Goal: Information Seeking & Learning: Learn about a topic

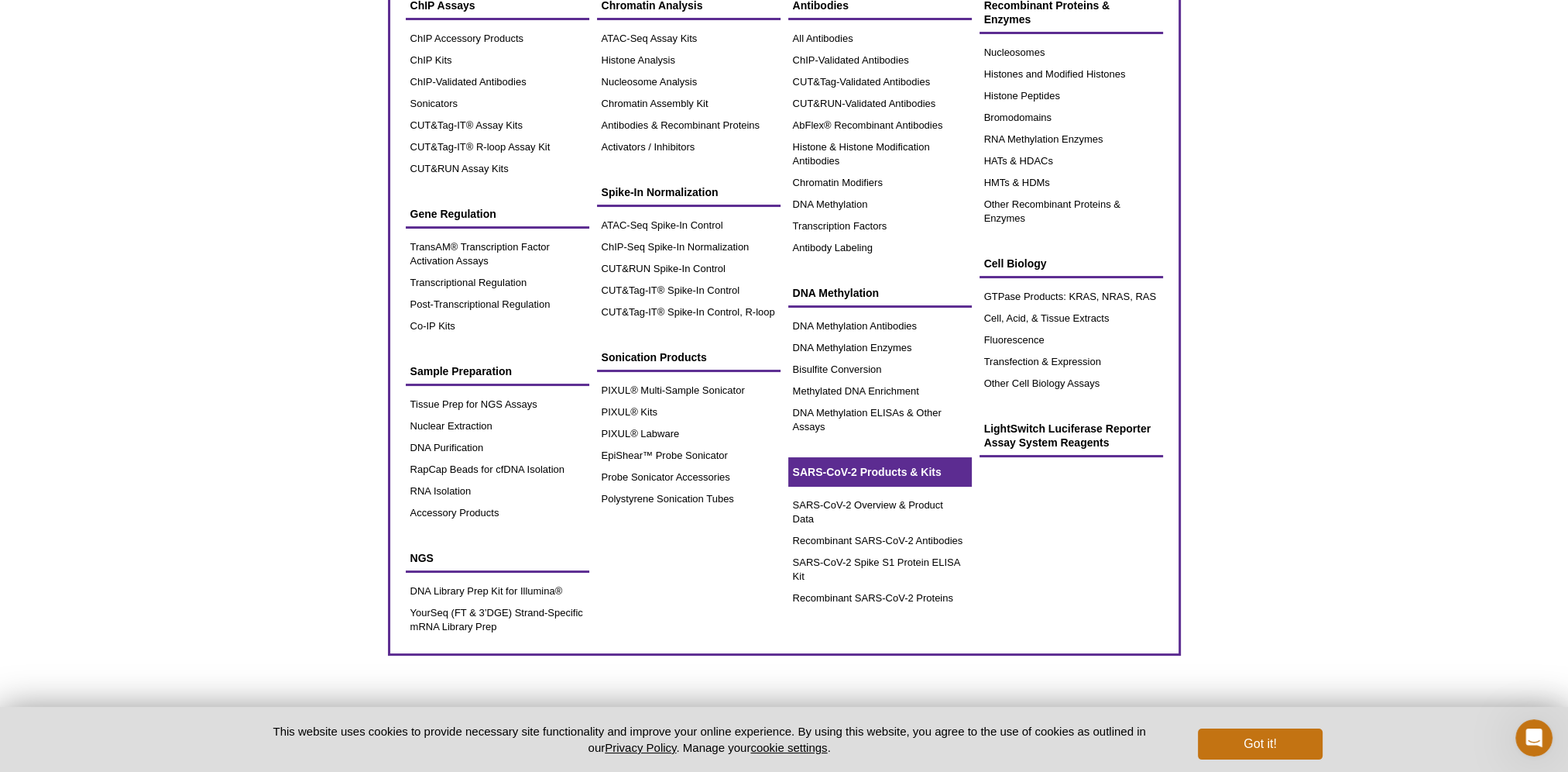
scroll to position [77, 0]
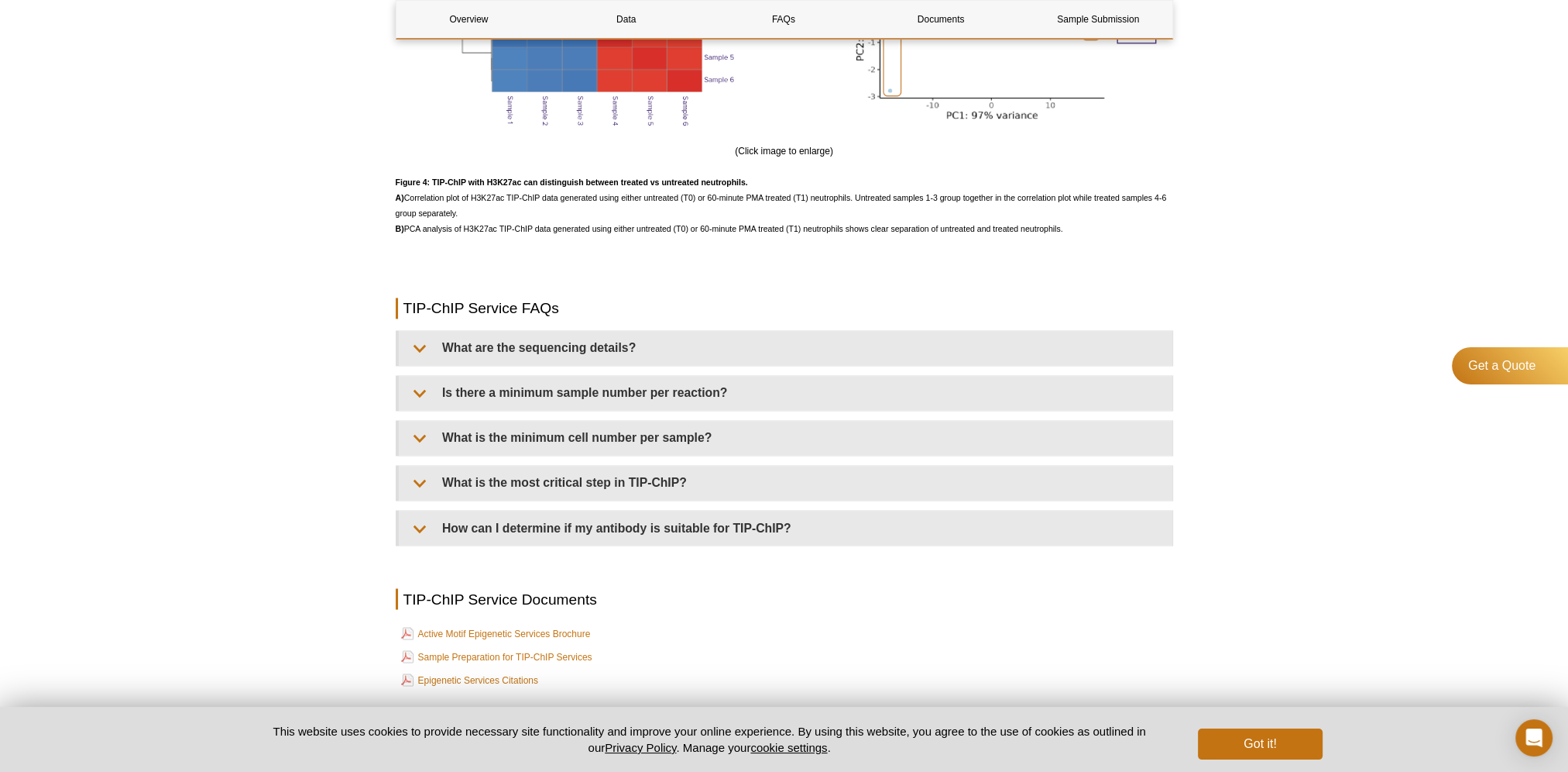
scroll to position [3409, 0]
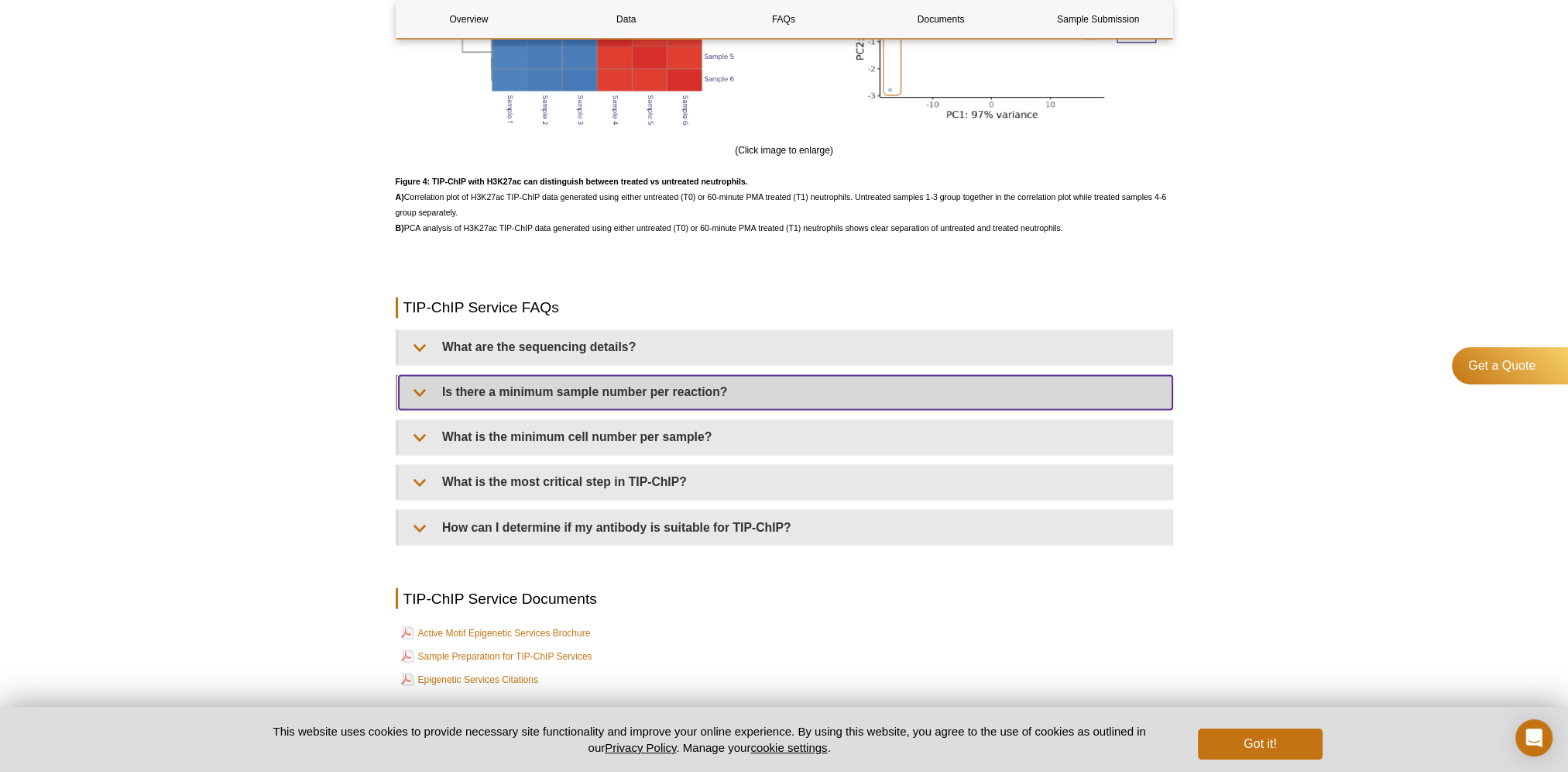
click at [415, 402] on summary "Is there a minimum sample number per reaction?" at bounding box center [785, 392] width 773 height 34
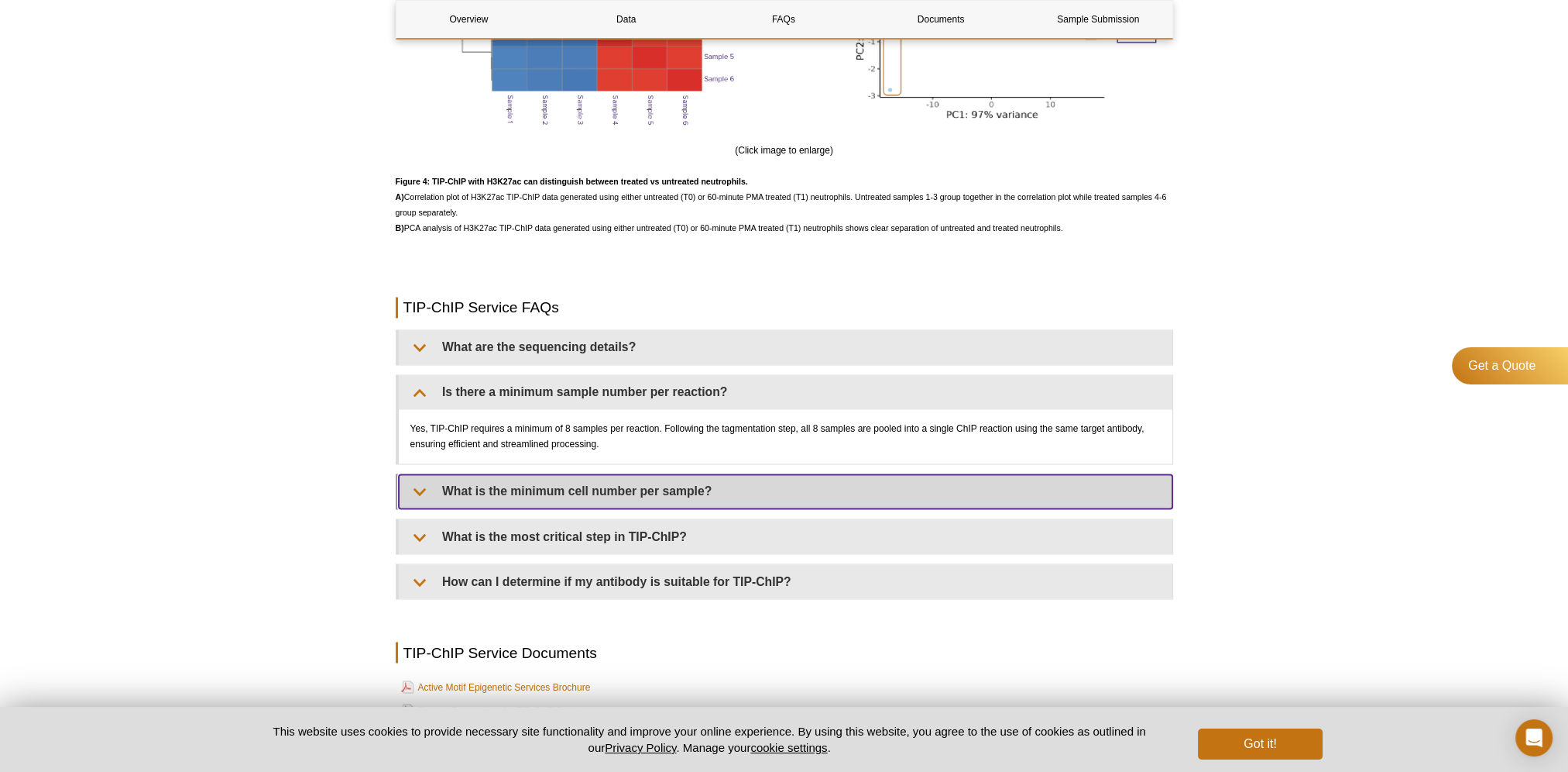
click at [414, 498] on summary "What is the minimum cell number per sample?" at bounding box center [785, 492] width 773 height 34
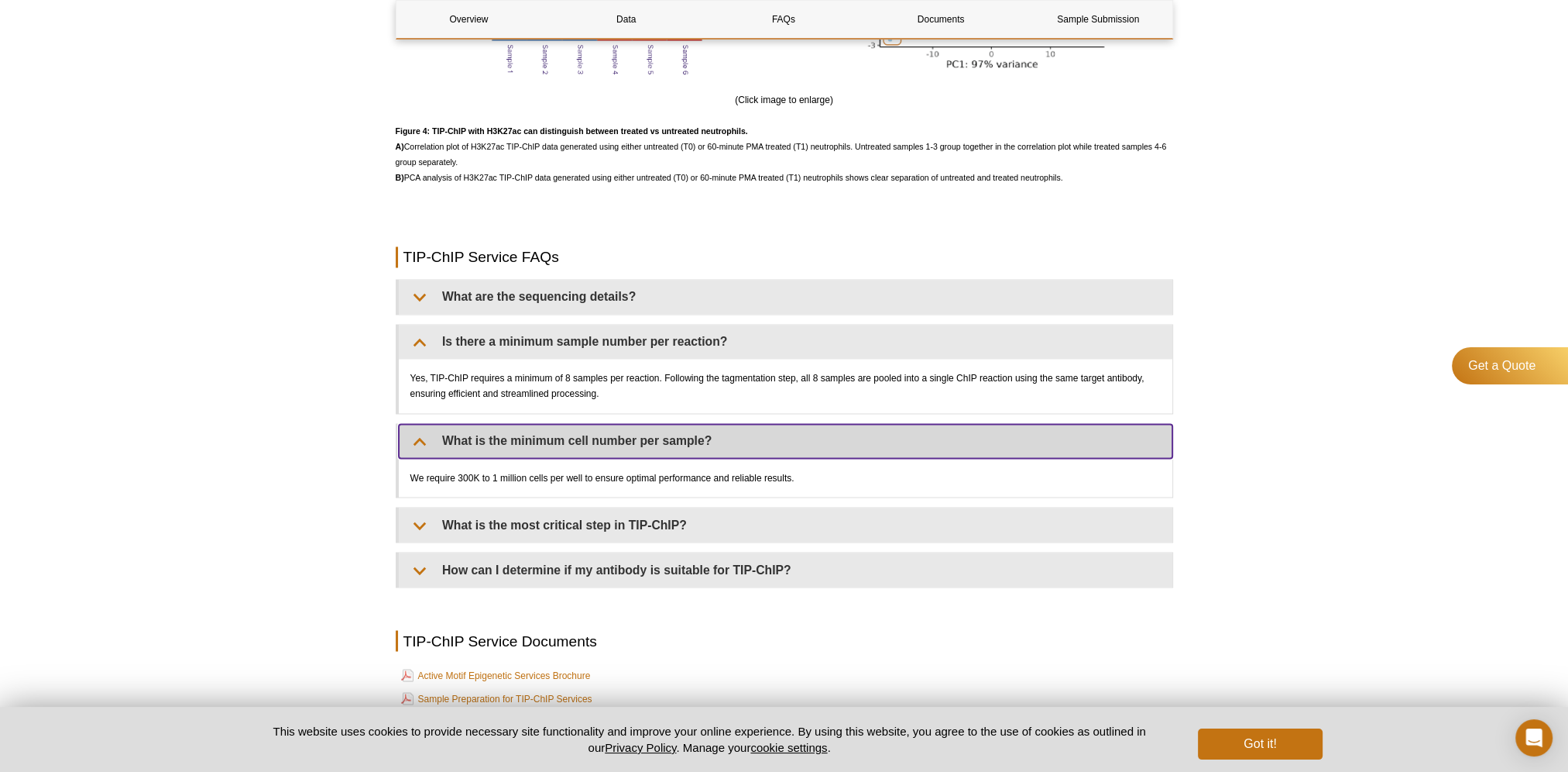
scroll to position [3487, 0]
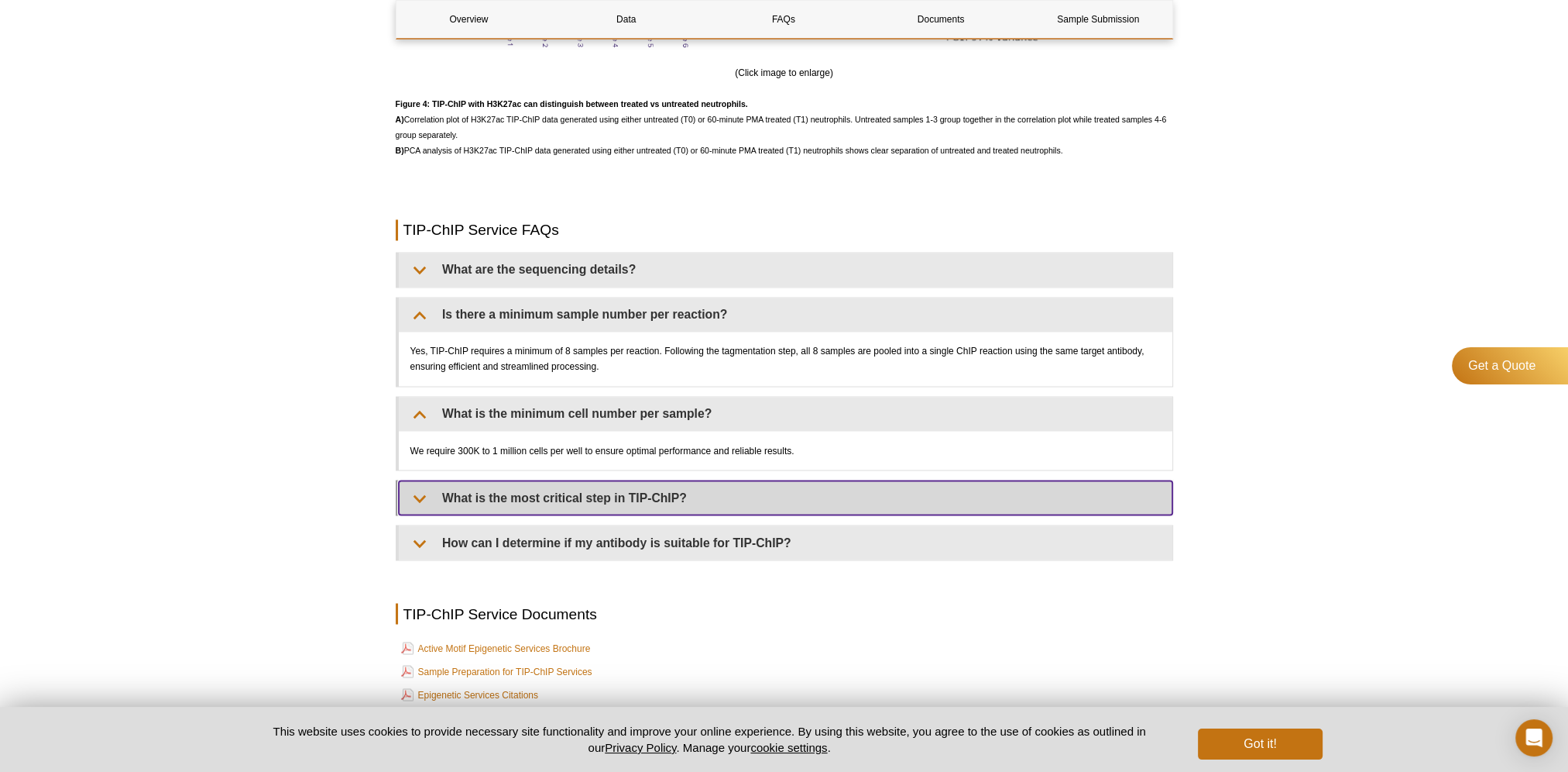
click at [412, 502] on summary "What is the most critical step in TIP-ChIP?" at bounding box center [785, 497] width 773 height 34
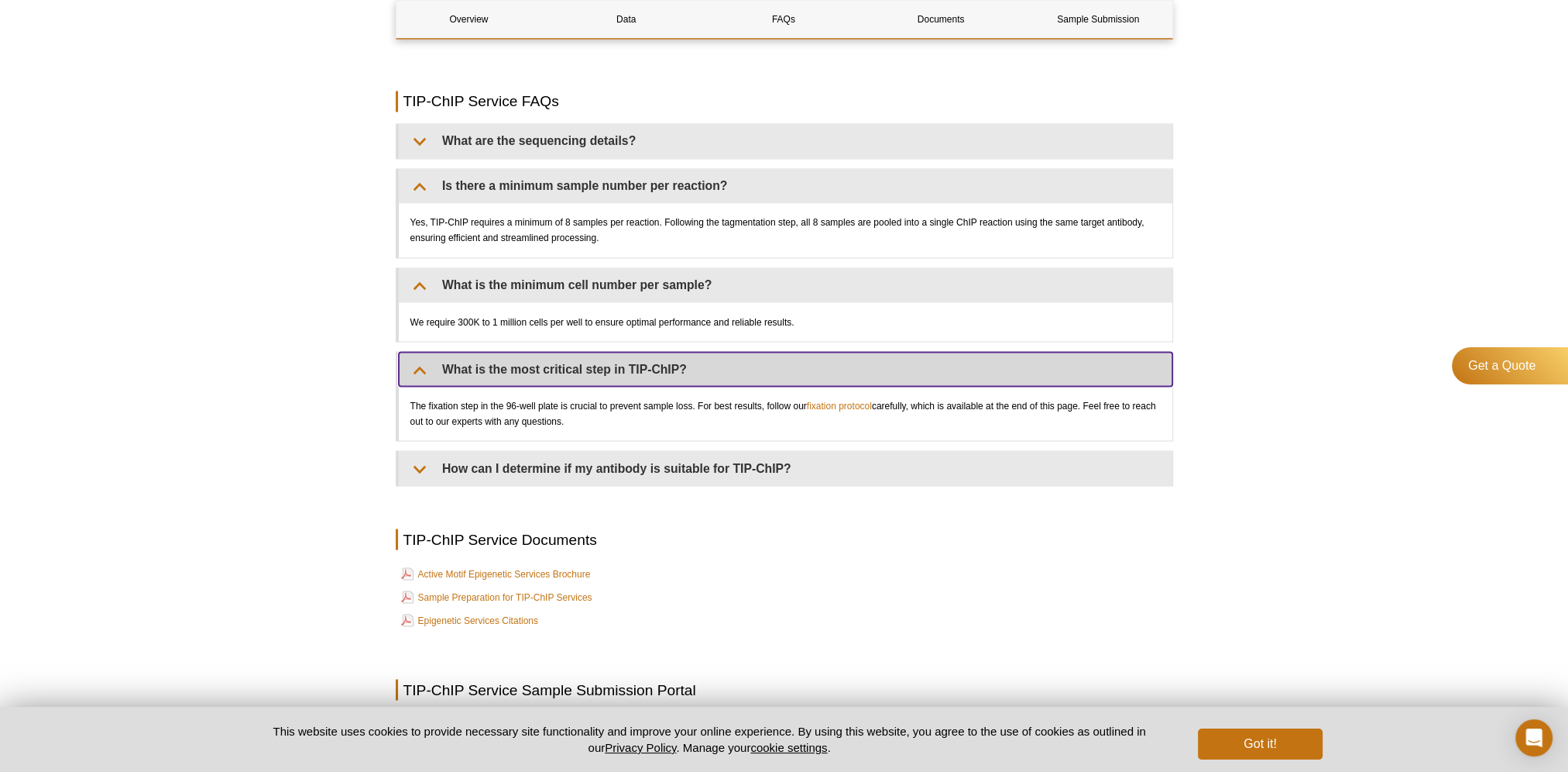
scroll to position [3642, 0]
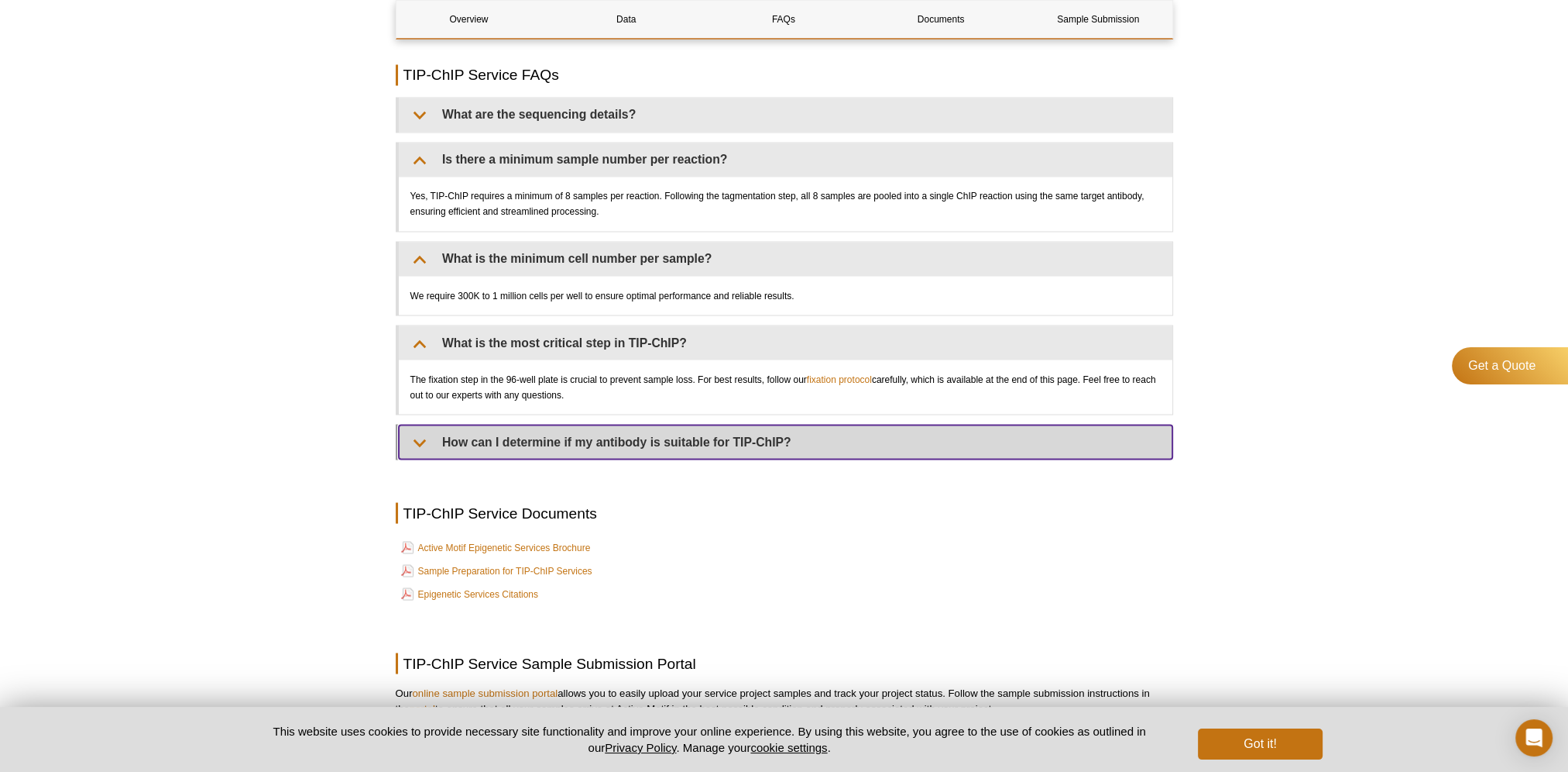
click at [415, 451] on summary "How can I determine if my antibody is suitable for TIP-ChIP?" at bounding box center [785, 442] width 773 height 34
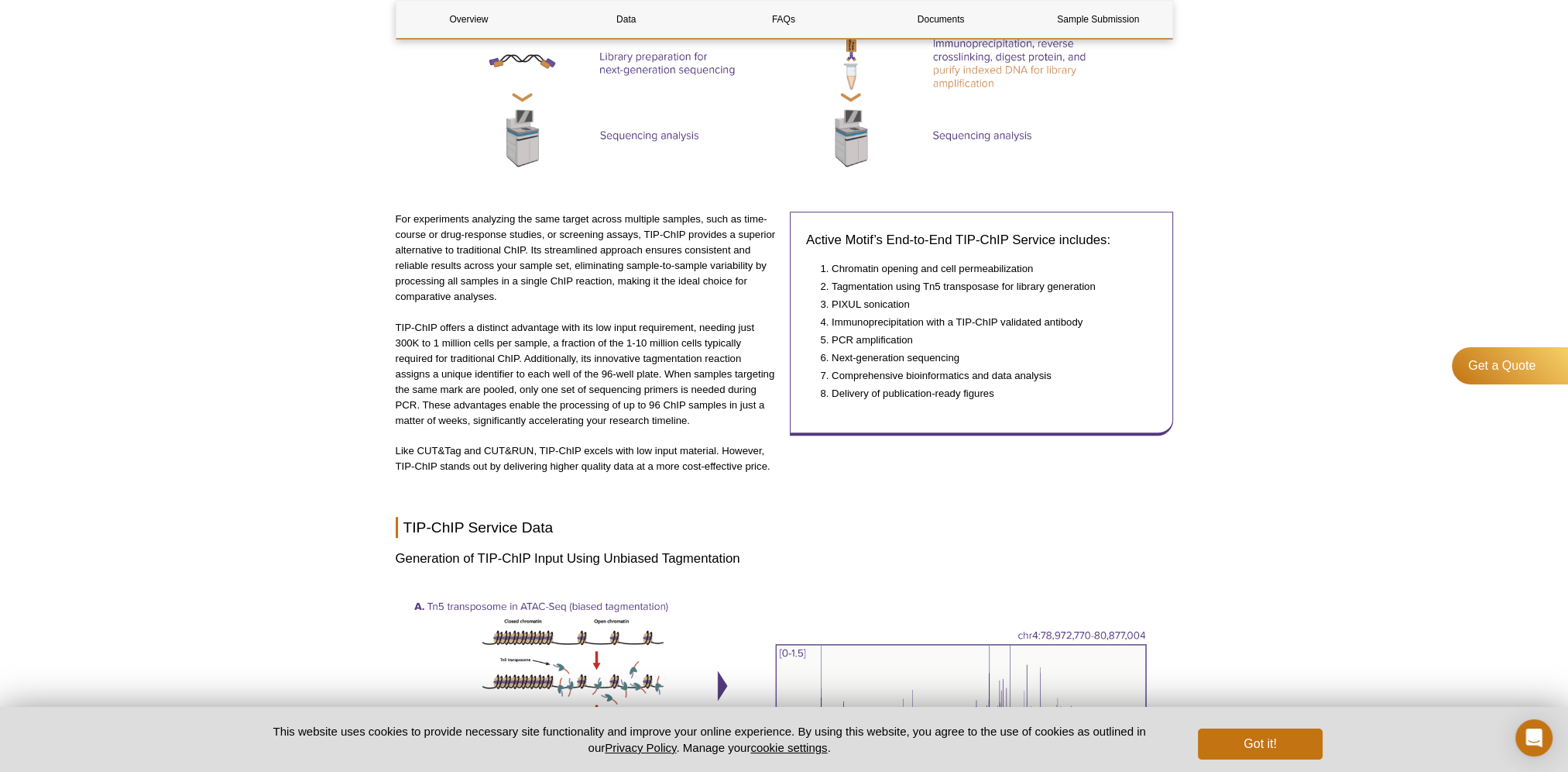
scroll to position [852, 0]
